Goal: Book appointment/travel/reservation

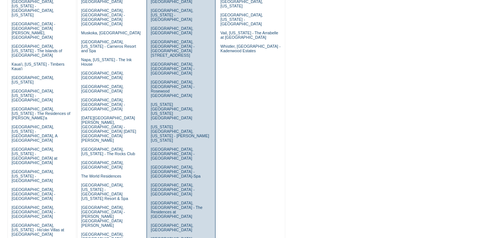
scroll to position [240, 0]
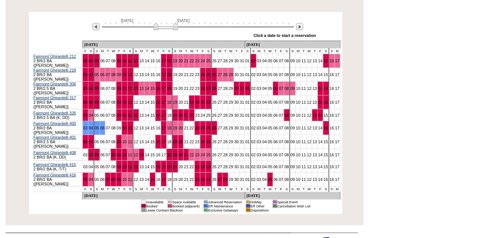
scroll to position [141, 0]
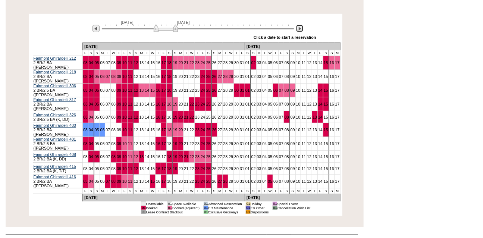
click at [300, 30] on img at bounding box center [299, 28] width 7 height 7
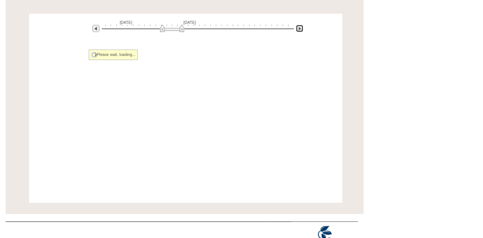
click at [300, 30] on img at bounding box center [299, 28] width 7 height 7
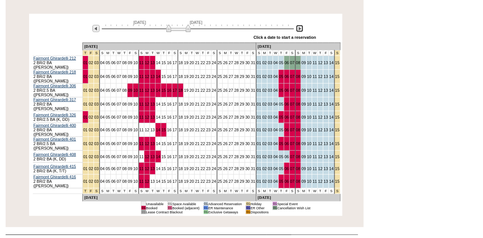
click at [300, 30] on img at bounding box center [299, 28] width 7 height 7
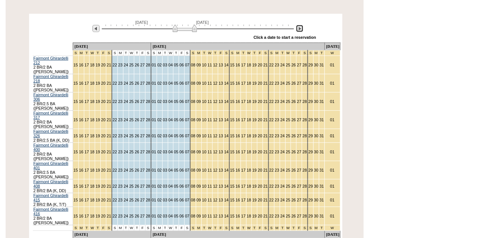
click at [300, 30] on img at bounding box center [299, 28] width 7 height 7
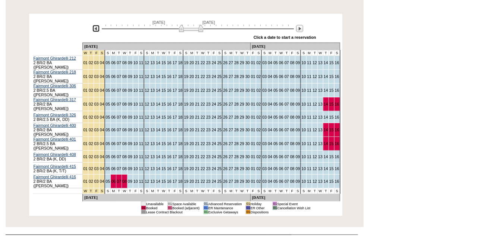
click at [95, 28] on img at bounding box center [95, 28] width 7 height 7
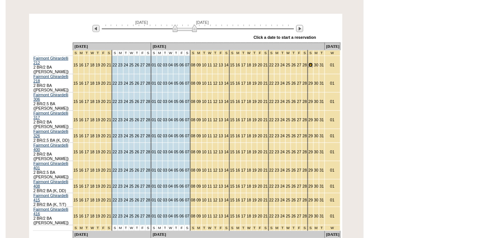
click at [308, 64] on link "29" at bounding box center [310, 65] width 4 height 4
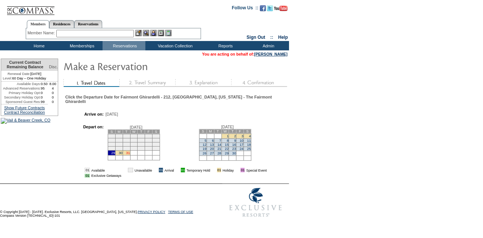
click at [130, 155] on link "31" at bounding box center [128, 153] width 4 height 4
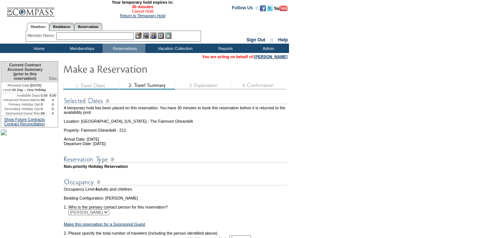
click at [143, 13] on link "Cancel Hold" at bounding box center [143, 11] width 22 height 4
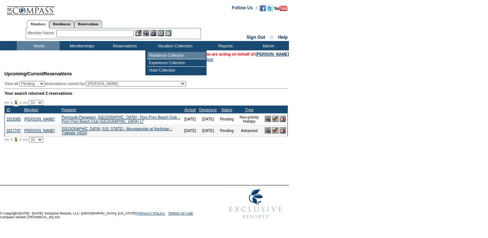
click at [168, 57] on td "Residence Collection" at bounding box center [176, 55] width 59 height 7
